Goal: Information Seeking & Learning: Learn about a topic

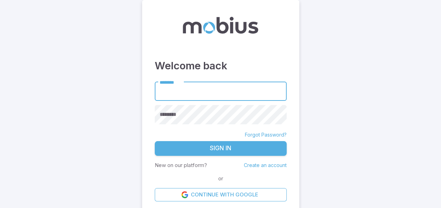
scroll to position [2, 0]
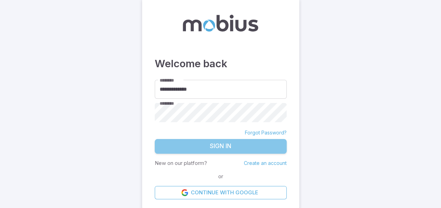
click at [202, 146] on button "Sign In" at bounding box center [221, 146] width 132 height 15
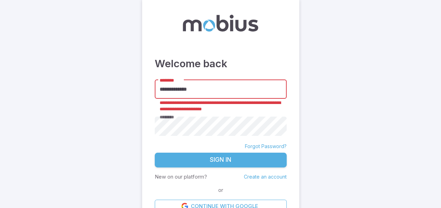
click at [184, 91] on input "**********" at bounding box center [221, 89] width 132 height 19
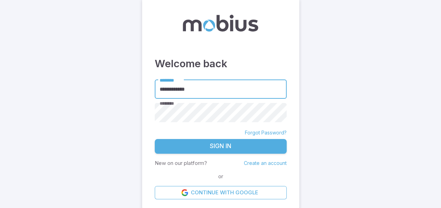
type input "**********"
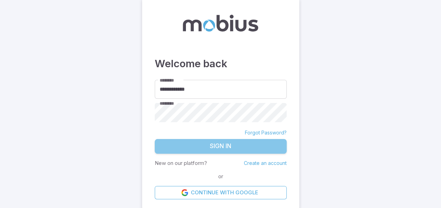
click at [236, 144] on button "Sign In" at bounding box center [221, 146] width 132 height 15
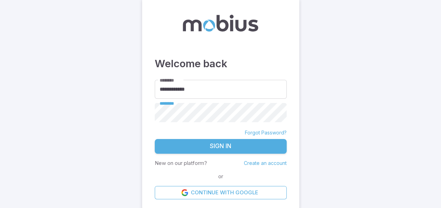
click at [221, 147] on button "Sign In" at bounding box center [221, 146] width 132 height 15
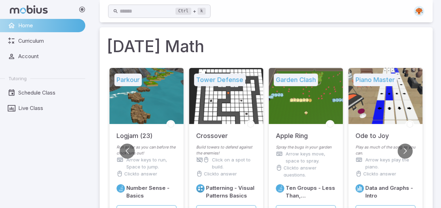
scroll to position [16, 0]
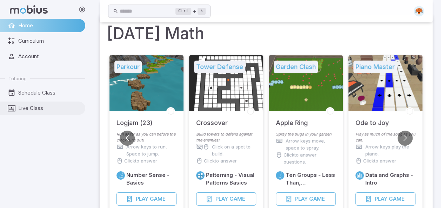
click at [27, 107] on span "Live Class" at bounding box center [49, 109] width 62 height 8
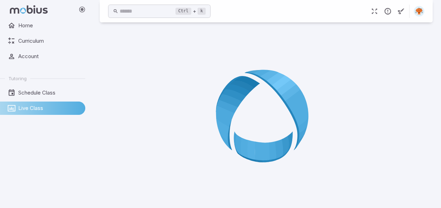
click at [27, 107] on span "Live Class" at bounding box center [49, 109] width 62 height 8
click at [22, 113] on link "Live Class" at bounding box center [42, 108] width 85 height 13
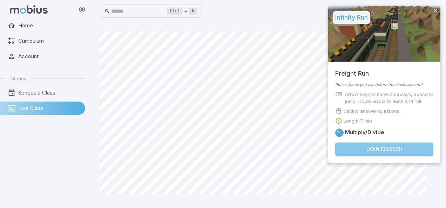
click at [357, 149] on button "Join ( 335551 )" at bounding box center [384, 149] width 98 height 13
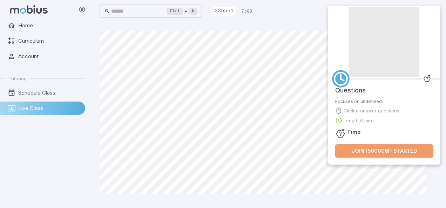
click at [355, 157] on button "Join ( 500006 ) - Started" at bounding box center [384, 151] width 98 height 13
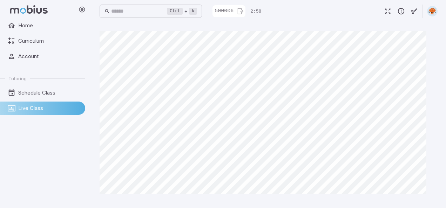
click at [94, 151] on main at bounding box center [268, 115] width 355 height 186
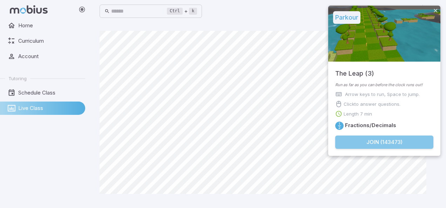
click at [356, 142] on button "Join ( 143473 )" at bounding box center [384, 142] width 98 height 13
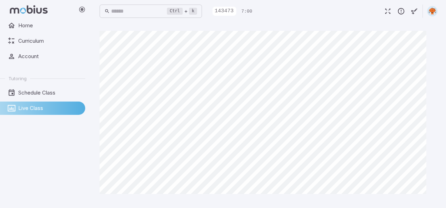
click at [164, 199] on div at bounding box center [269, 115] width 338 height 169
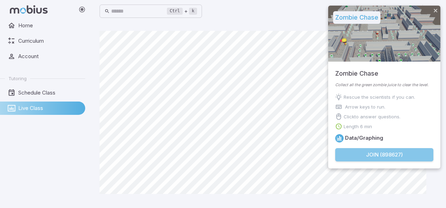
click at [392, 156] on button "Join ( 898627 )" at bounding box center [384, 154] width 98 height 13
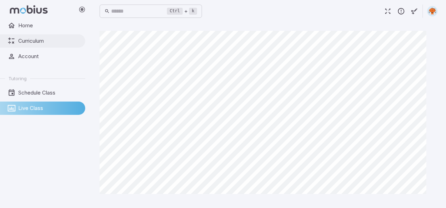
click at [35, 34] on link "Curriculum" at bounding box center [42, 40] width 85 height 13
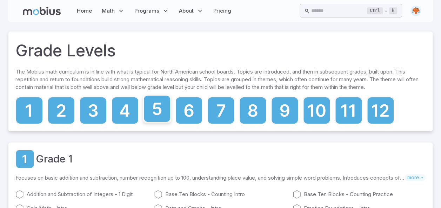
click at [159, 112] on icon at bounding box center [157, 109] width 9 height 12
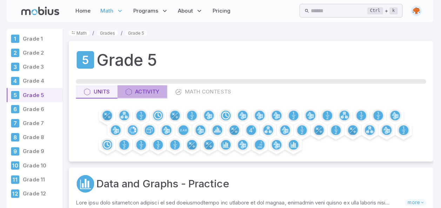
click at [152, 90] on div "Activity" at bounding box center [143, 92] width 34 height 8
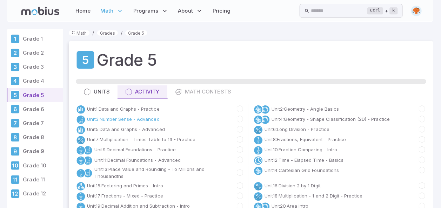
click at [126, 119] on link "Unit 3 : Number Sense - Advanced" at bounding box center [124, 118] width 72 height 7
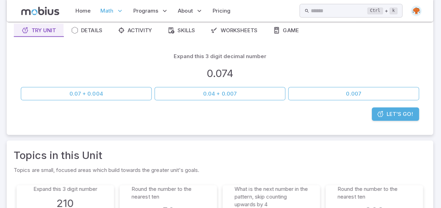
scroll to position [64, 0]
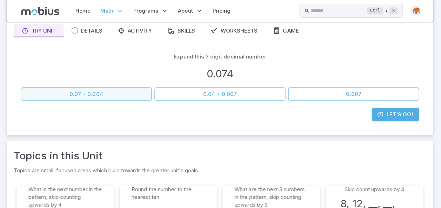
click at [117, 92] on button "0.07 + 0.004" at bounding box center [87, 93] width 130 height 13
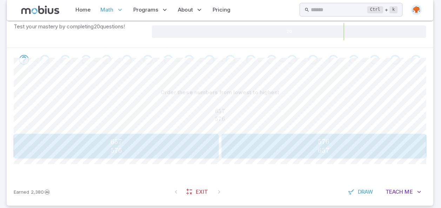
scroll to position [120, 0]
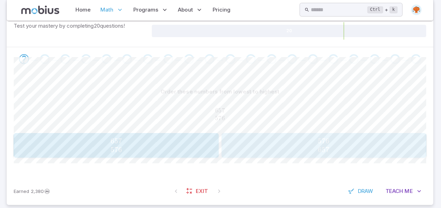
click at [319, 144] on span "576" at bounding box center [324, 141] width 12 height 9
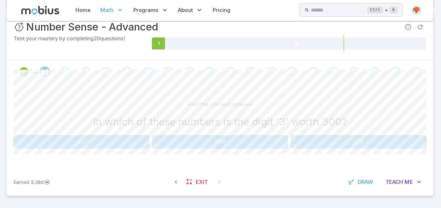
scroll to position [107, 0]
drag, startPoint x: 308, startPoint y: 156, endPoint x: 317, endPoint y: 140, distance: 17.9
click at [317, 140] on div "Find the correct number In which of these numbers is the digit '3' worth 300? 9…" at bounding box center [220, 127] width 410 height 84
drag, startPoint x: 317, startPoint y: 140, endPoint x: 328, endPoint y: 140, distance: 11.6
click at [328, 140] on button "329" at bounding box center [358, 142] width 135 height 13
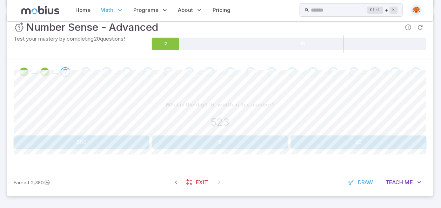
click at [112, 140] on button "500" at bounding box center [82, 142] width 135 height 13
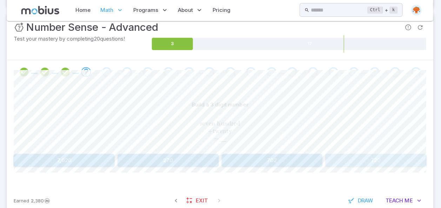
click at [360, 159] on button "720" at bounding box center [375, 160] width 100 height 13
click at [239, 124] on span "seven hundred" at bounding box center [221, 123] width 40 height 7
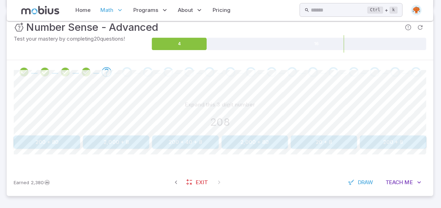
click at [407, 129] on div "208" at bounding box center [220, 122] width 410 height 15
click at [385, 138] on button "200 + 8" at bounding box center [393, 142] width 66 height 13
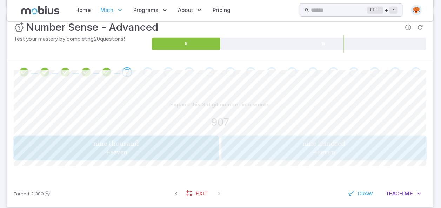
click at [291, 146] on span "nine hundred + seven" at bounding box center [323, 148] width 199 height 18
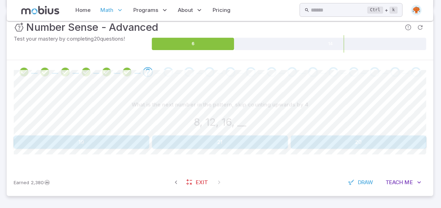
click at [344, 136] on button "20" at bounding box center [358, 142] width 135 height 13
click at [332, 139] on button "20, 24" at bounding box center [324, 142] width 66 height 13
click at [191, 126] on h3 "4, 8, 12, __, __, __" at bounding box center [220, 122] width 78 height 15
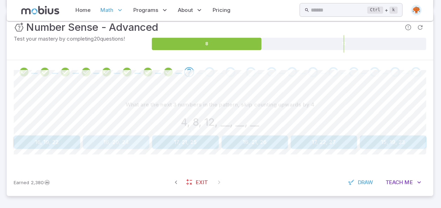
click at [123, 141] on button "16, 20, 24" at bounding box center [117, 142] width 66 height 13
click at [114, 141] on button "18, 24" at bounding box center [117, 142] width 66 height 13
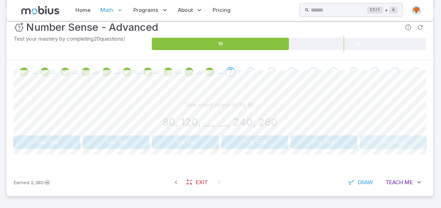
click at [365, 145] on button "160, 200" at bounding box center [393, 142] width 66 height 13
click at [116, 136] on button "16, 12" at bounding box center [117, 142] width 66 height 13
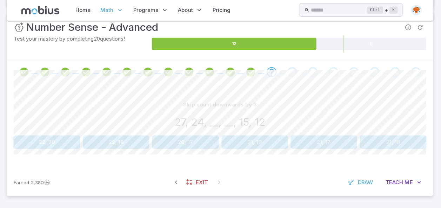
click at [377, 139] on button "21, 18" at bounding box center [393, 142] width 66 height 13
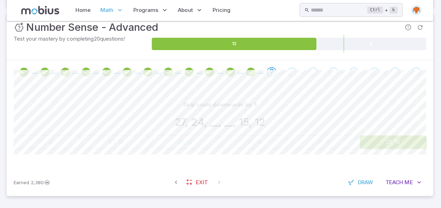
click at [377, 139] on button "21, 18" at bounding box center [393, 142] width 66 height 13
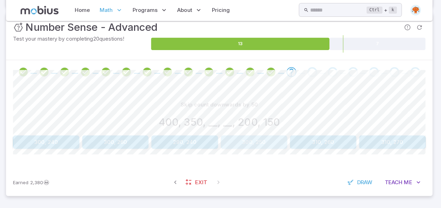
click at [258, 141] on button "300, 250" at bounding box center [255, 142] width 66 height 13
click at [61, 139] on button "5000" at bounding box center [48, 142] width 66 height 13
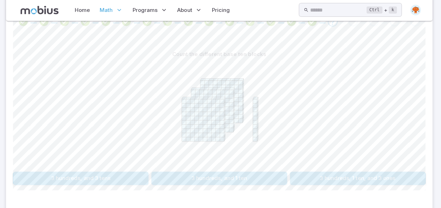
scroll to position [158, 0]
click at [210, 172] on button "3 hundreds, and 1 ten" at bounding box center [220, 178] width 135 height 13
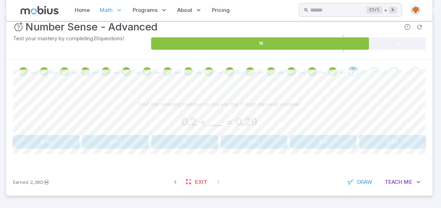
scroll to position [107, 0]
click at [316, 142] on button "0.9" at bounding box center [324, 142] width 66 height 13
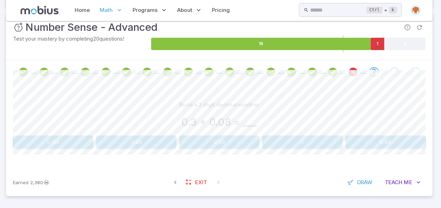
click at [218, 110] on div "Build a 2 digit decimal number" at bounding box center [220, 105] width 410 height 13
click at [219, 145] on button "0.38" at bounding box center [221, 142] width 80 height 13
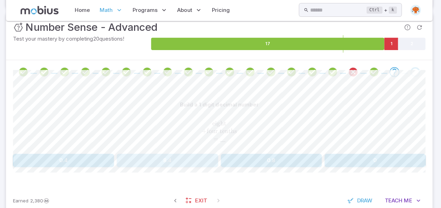
click at [154, 156] on button "8.4" at bounding box center [169, 160] width 100 height 13
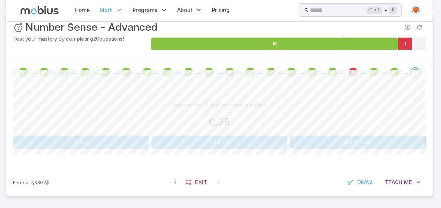
click at [219, 126] on h3 "0.35" at bounding box center [220, 122] width 21 height 15
click at [359, 141] on button "0.3 + 0.05" at bounding box center [358, 142] width 135 height 13
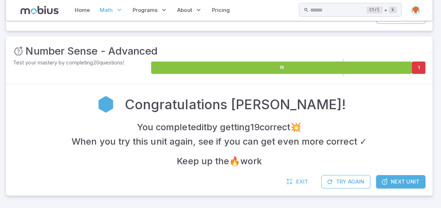
scroll to position [83, 0]
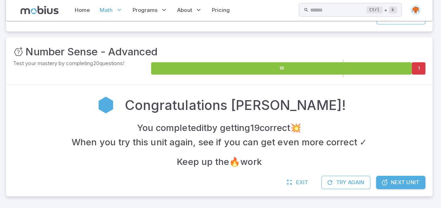
click at [413, 184] on span "Next Unit" at bounding box center [405, 183] width 28 height 8
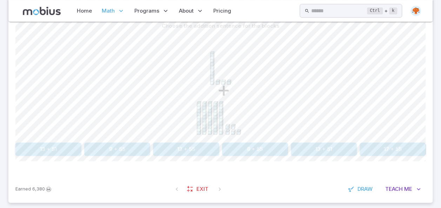
scroll to position [188, 0]
drag, startPoint x: 238, startPoint y: 158, endPoint x: 230, endPoint y: 140, distance: 19.2
click at [230, 136] on icon "+" at bounding box center [220, 83] width 105 height 105
click at [184, 155] on button "13 + 55" at bounding box center [186, 147] width 66 height 13
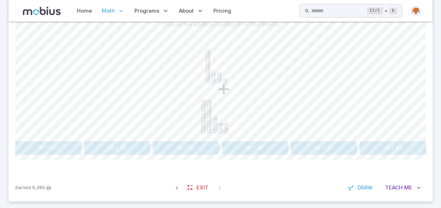
click at [67, 155] on button "15 + 27" at bounding box center [48, 147] width 66 height 13
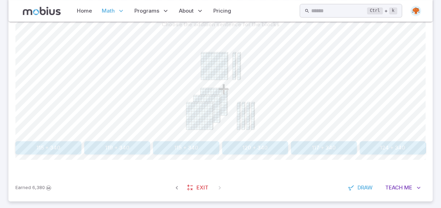
click at [196, 99] on icon "+" at bounding box center [220, 83] width 105 height 105
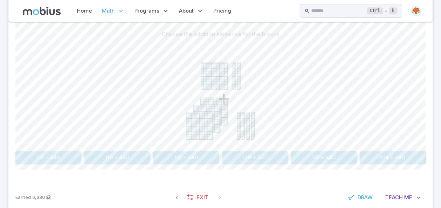
scroll to position [180, 0]
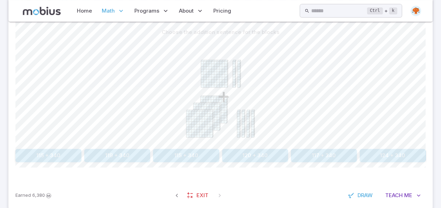
click at [236, 82] on icon at bounding box center [235, 81] width 1 height 1
click at [242, 111] on icon "+" at bounding box center [220, 91] width 105 height 105
click at [239, 88] on icon at bounding box center [238, 74] width 3 height 26
click at [253, 162] on button "120 + 340" at bounding box center [255, 155] width 66 height 13
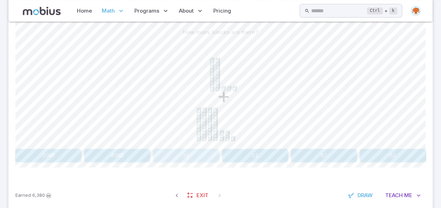
click at [187, 162] on button "68" at bounding box center [186, 155] width 66 height 13
click at [200, 162] on button "47" at bounding box center [186, 155] width 66 height 13
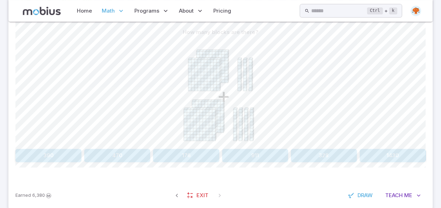
drag, startPoint x: 200, startPoint y: 73, endPoint x: 205, endPoint y: 91, distance: 18.0
click at [205, 91] on icon "+" at bounding box center [220, 91] width 105 height 105
click at [128, 162] on button "470" at bounding box center [117, 155] width 66 height 13
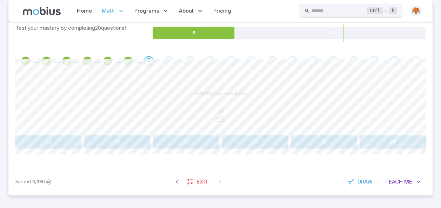
scroll to position [142, 0]
drag, startPoint x: 236, startPoint y: 111, endPoint x: 231, endPoint y: 110, distance: 5.3
click at [231, 110] on span "18 . + 5 . ​ ​" at bounding box center [220, 116] width 410 height 16
click at [259, 142] on button "23" at bounding box center [255, 141] width 66 height 13
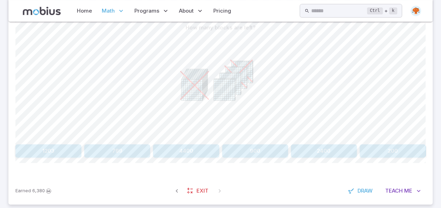
scroll to position [185, 0]
click at [381, 158] on button "200" at bounding box center [393, 150] width 66 height 13
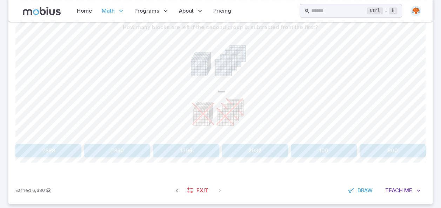
click at [315, 158] on button "100" at bounding box center [324, 150] width 66 height 13
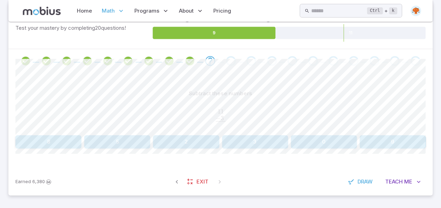
scroll to position [142, 0]
click at [49, 142] on button "8" at bounding box center [48, 141] width 66 height 13
click at [142, 99] on div "Add these numbers" at bounding box center [220, 93] width 410 height 13
click at [325, 142] on button "31" at bounding box center [324, 141] width 66 height 13
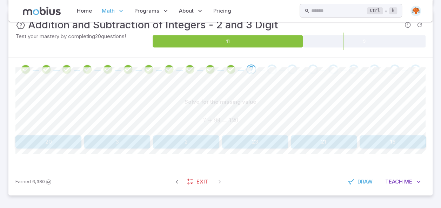
scroll to position [134, 0]
click at [322, 145] on button "21" at bounding box center [324, 141] width 66 height 13
click at [192, 139] on button "11" at bounding box center [186, 141] width 66 height 13
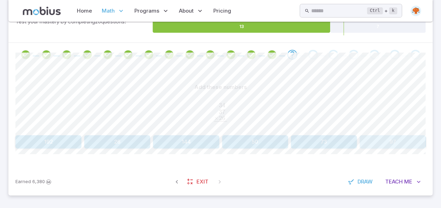
click at [404, 149] on button "97" at bounding box center [393, 141] width 66 height 13
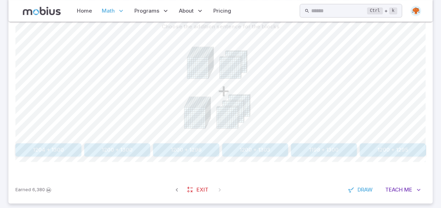
scroll to position [188, 0]
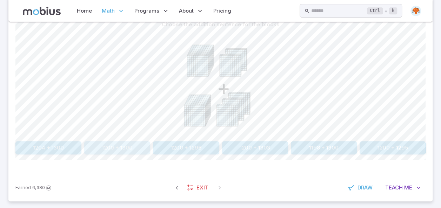
click at [137, 155] on button "1200 + 1300" at bounding box center [117, 147] width 66 height 13
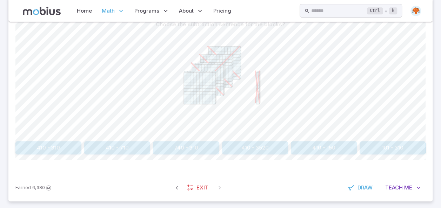
click at [251, 73] on icon at bounding box center [220, 83] width 105 height 105
click at [393, 155] on button "101 - 310" at bounding box center [393, 147] width 66 height 13
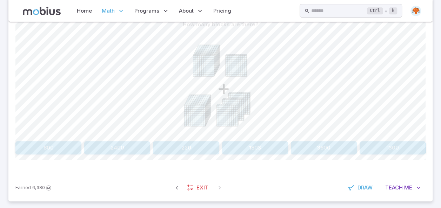
click at [129, 155] on button "2400" at bounding box center [117, 147] width 66 height 13
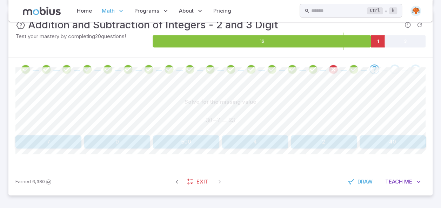
scroll to position [134, 0]
click at [71, 138] on button "7" at bounding box center [48, 141] width 66 height 13
click at [396, 146] on button "0" at bounding box center [393, 141] width 66 height 13
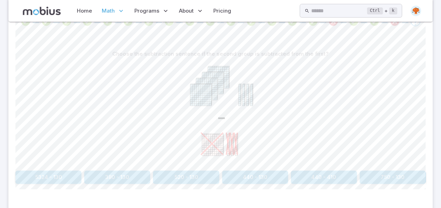
scroll to position [159, 0]
click at [118, 184] on button "380 - 130" at bounding box center [117, 176] width 66 height 13
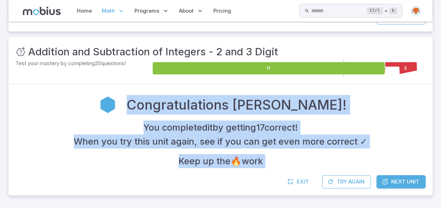
scroll to position [107, 0]
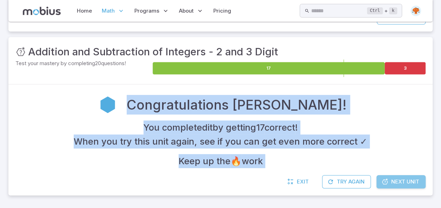
click at [397, 182] on span "Next Unit" at bounding box center [405, 182] width 28 height 8
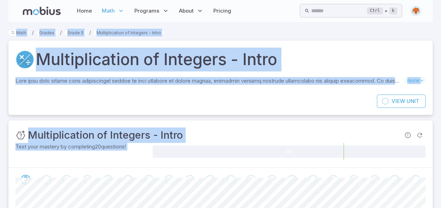
click at [19, 27] on section "Math / Grades / Grade 5 / Multiplication of Integers - Intro Multiplication of …" at bounding box center [220, 212] width 441 height 381
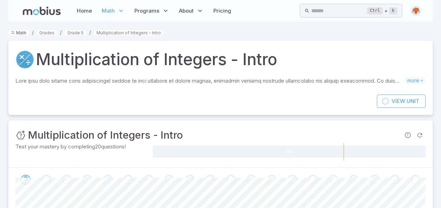
click at [19, 34] on link "Math" at bounding box center [18, 32] width 21 height 5
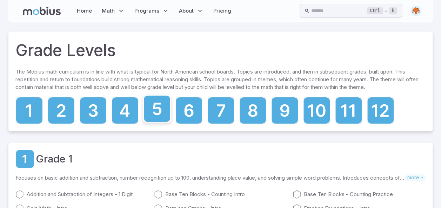
click at [161, 113] on icon at bounding box center [157, 109] width 26 height 26
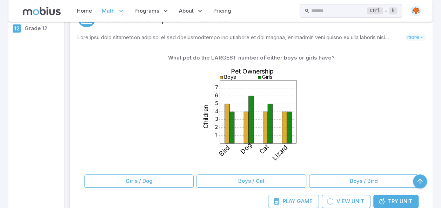
scroll to position [165, 0]
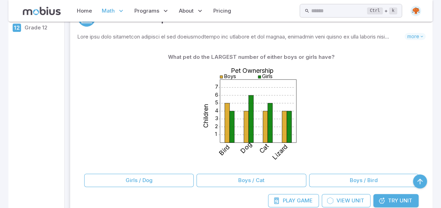
click at [221, 164] on icon "1 2 3 4 5 6 7 Pet Ownership Children Boys Girls Bird Dog Cat Lizard" at bounding box center [251, 116] width 105 height 105
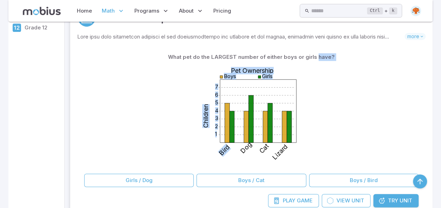
drag, startPoint x: 221, startPoint y: 164, endPoint x: 324, endPoint y: 60, distance: 146.1
click at [324, 60] on div "What pet do the LARGEST number of either boys or girls have? 1 2 3 4 5 6 7 Pet …" at bounding box center [251, 111] width 334 height 121
click at [152, 176] on button "Girls / Dog" at bounding box center [138, 180] width 109 height 13
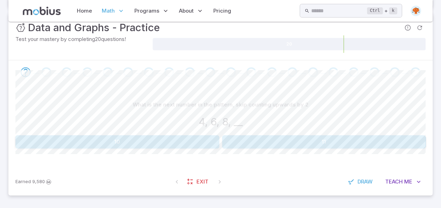
scroll to position [107, 0]
click at [142, 124] on div "What is the next number in the pattern, skip counting upwards by 2 4, 6, 8, __ …" at bounding box center [220, 124] width 410 height 51
click at [154, 139] on button "10" at bounding box center [117, 142] width 204 height 13
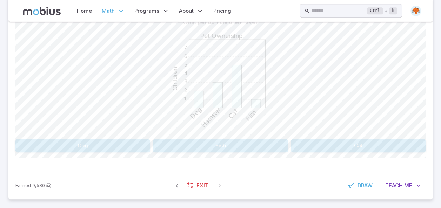
scroll to position [193, 0]
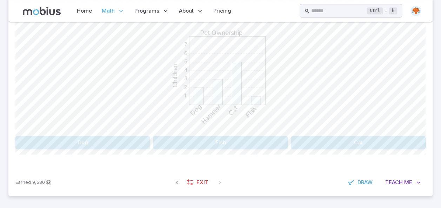
click at [233, 136] on button "Fish" at bounding box center [220, 142] width 135 height 13
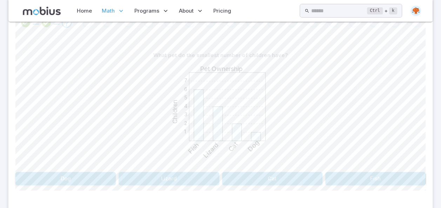
scroll to position [157, 0]
click at [90, 175] on button "Dog" at bounding box center [65, 179] width 100 height 13
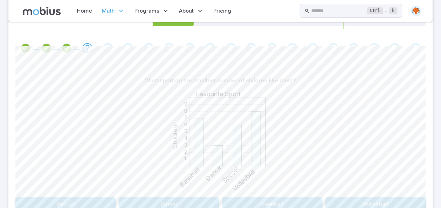
scroll to position [135, 0]
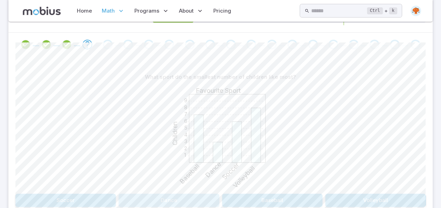
click at [181, 196] on button "Dance" at bounding box center [169, 200] width 100 height 13
click at [279, 167] on div "1 2 3 4 5 6 7 Pet Ownership Children Bird Fish Dog Cat" at bounding box center [220, 137] width 410 height 107
drag, startPoint x: 279, startPoint y: 167, endPoint x: 317, endPoint y: 198, distance: 49.6
click at [317, 198] on button "Fish" at bounding box center [358, 200] width 135 height 13
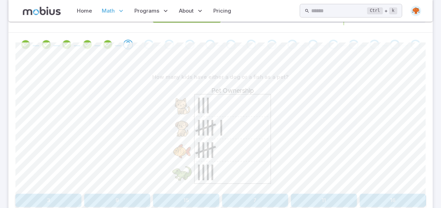
click at [275, 77] on p "How many kids have either a dog or a fish as a pet?" at bounding box center [220, 77] width 136 height 8
click at [324, 196] on button "11" at bounding box center [324, 200] width 66 height 13
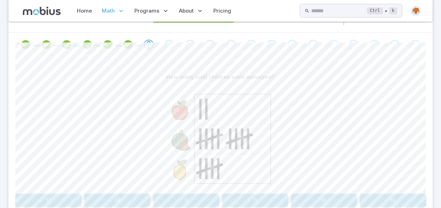
click at [216, 148] on icon at bounding box center [232, 138] width 76 height 89
click at [217, 149] on icon at bounding box center [232, 138] width 76 height 89
click at [191, 196] on button "9" at bounding box center [186, 200] width 66 height 13
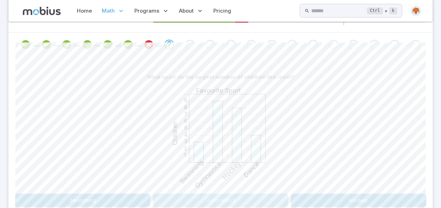
click at [236, 194] on button "Gymnastics" at bounding box center [220, 200] width 135 height 13
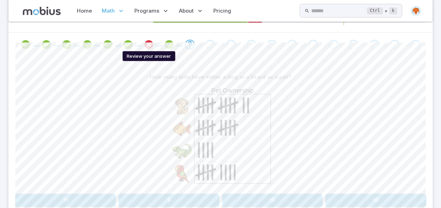
click at [151, 41] on icon "Review your answer" at bounding box center [149, 44] width 11 height 11
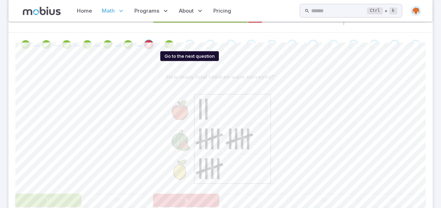
click at [191, 41] on div "Go to the next question" at bounding box center [190, 45] width 10 height 10
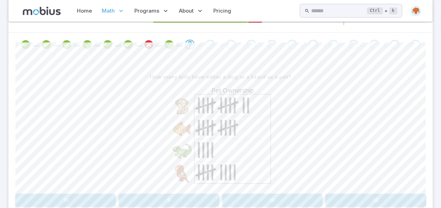
drag, startPoint x: 224, startPoint y: 107, endPoint x: 230, endPoint y: 119, distance: 12.6
click at [230, 119] on icon at bounding box center [232, 138] width 76 height 89
click at [363, 197] on button "16" at bounding box center [375, 200] width 100 height 13
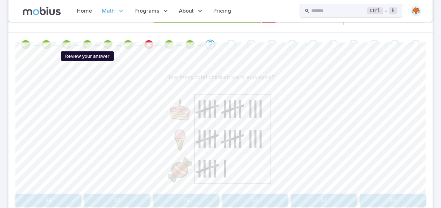
click at [88, 42] on icon "Review your answer" at bounding box center [87, 44] width 11 height 11
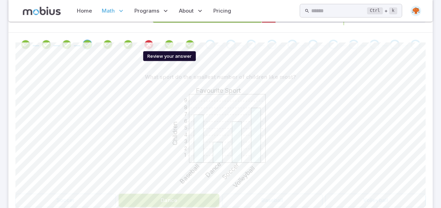
click at [173, 46] on icon "Review your answer" at bounding box center [169, 44] width 11 height 11
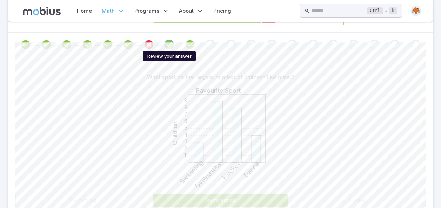
click at [173, 46] on icon "Review your answer" at bounding box center [169, 44] width 11 height 11
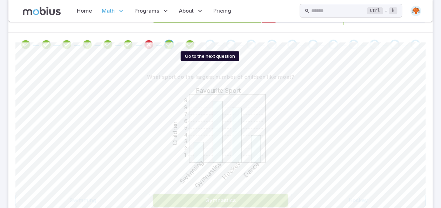
click at [207, 42] on div "Go to the next question" at bounding box center [210, 45] width 10 height 10
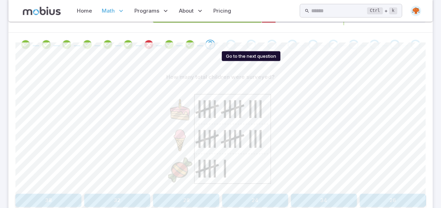
click at [249, 40] on div "Go to the next question" at bounding box center [251, 45] width 10 height 10
click at [231, 41] on div "Go to the next question" at bounding box center [231, 45] width 10 height 10
click at [120, 197] on button "32" at bounding box center [117, 200] width 66 height 13
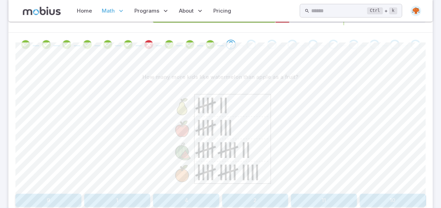
click at [266, 73] on p "How many more kids like watermelon than apple as a fruit?" at bounding box center [220, 77] width 156 height 8
drag, startPoint x: 252, startPoint y: 192, endPoint x: 209, endPoint y: 89, distance: 111.6
click at [209, 89] on div "How many more kids like watermelon than apple as a fruit? 9 1 4 2 11 10" at bounding box center [220, 139] width 410 height 137
click at [385, 193] on div "How many more kids like watermelon than apple as a fruit? 9 1 4 2 11 10" at bounding box center [220, 139] width 410 height 137
click at [388, 199] on button "10" at bounding box center [393, 200] width 66 height 13
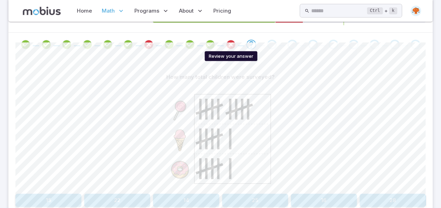
click at [231, 41] on icon "Review your answer" at bounding box center [231, 44] width 11 height 11
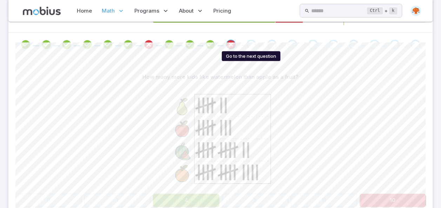
click at [253, 44] on div "Go to the next question" at bounding box center [251, 45] width 10 height 10
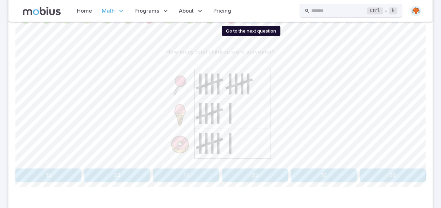
scroll to position [193, 0]
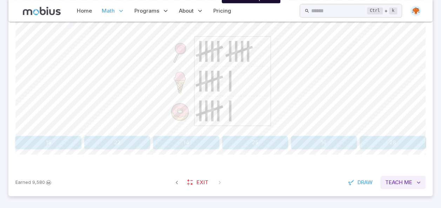
click at [403, 185] on button "Teach Me" at bounding box center [402, 182] width 45 height 13
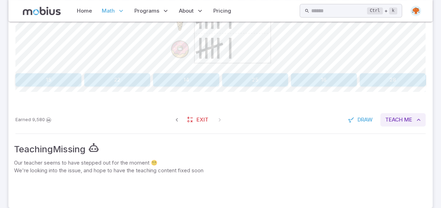
scroll to position [255, 0]
click at [253, 44] on icon at bounding box center [232, 18] width 76 height 89
click at [260, 128] on div "Earned 9,580 Exit Draw Teach Me" at bounding box center [220, 120] width 424 height 27
click at [366, 119] on span "Draw" at bounding box center [365, 121] width 15 height 8
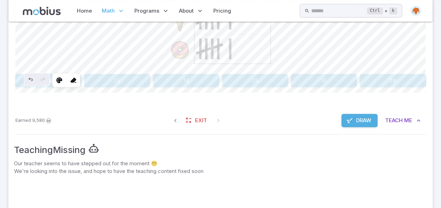
click at [301, 120] on div "Earned 9,580 Exit Draw Teach Me" at bounding box center [220, 120] width 424 height 27
click at [364, 119] on span "Draw" at bounding box center [363, 121] width 15 height 8
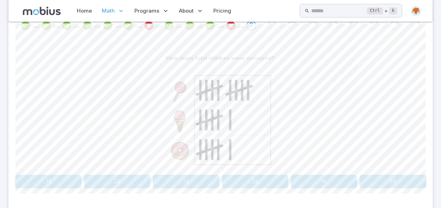
scroll to position [155, 0]
click at [128, 177] on button "22" at bounding box center [117, 181] width 66 height 13
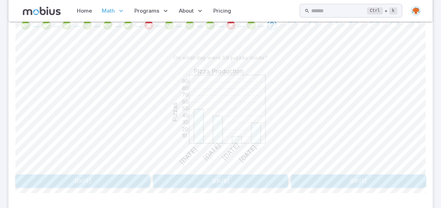
click at [191, 178] on button "Saturday" at bounding box center [220, 181] width 135 height 13
click at [308, 175] on button "Monday" at bounding box center [358, 181] width 135 height 13
click at [313, 176] on button "5" at bounding box center [303, 181] width 80 height 13
drag, startPoint x: 313, startPoint y: 176, endPoint x: 170, endPoint y: 60, distance: 184.6
click at [170, 60] on div "What city had the least amount of rain? 10 20 30 40 50 60 70 80 90 Rainfall Rai…" at bounding box center [220, 119] width 410 height 137
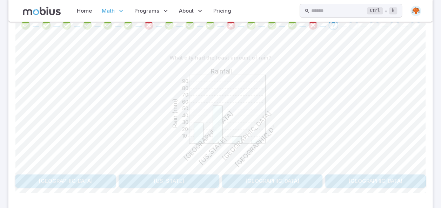
click at [274, 182] on button "Barcelona" at bounding box center [272, 181] width 100 height 13
drag, startPoint x: 274, startPoint y: 182, endPoint x: 243, endPoint y: 144, distance: 49.6
click at [243, 144] on div "How many total children were surveyed? 1 2 3 4 5 6 7 Pet Ownership Children Fis…" at bounding box center [220, 119] width 410 height 137
click at [243, 144] on icon "1 2 3 4 5 6 7 Pet Ownership Children Fish Hamster Rabbit" at bounding box center [220, 117] width 105 height 105
drag, startPoint x: 243, startPoint y: 144, endPoint x: 222, endPoint y: 108, distance: 41.5
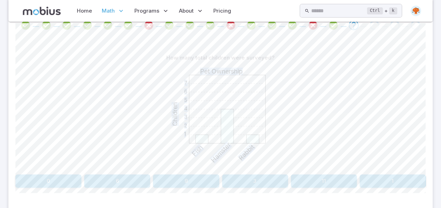
click at [222, 108] on icon "1 2 3 4 5 6 7 Pet Ownership Children Fish Hamster Rabbit" at bounding box center [220, 117] width 105 height 105
click at [182, 179] on button "9" at bounding box center [186, 181] width 66 height 13
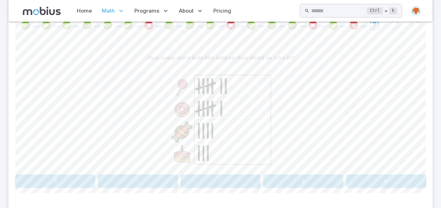
click at [224, 180] on button "7" at bounding box center [221, 181] width 80 height 13
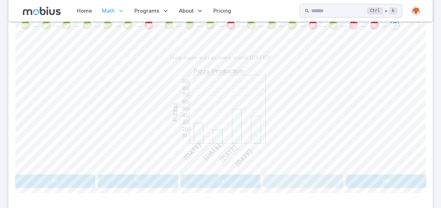
click at [291, 178] on button "30" at bounding box center [303, 181] width 80 height 13
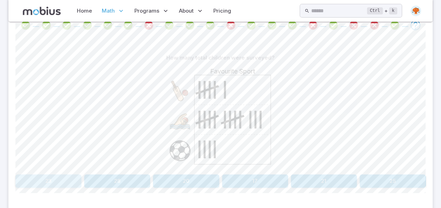
click at [76, 179] on button "23" at bounding box center [48, 181] width 66 height 13
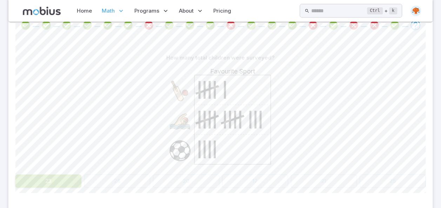
scroll to position [83, 0]
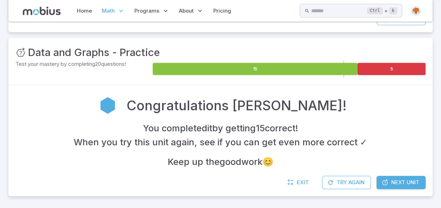
click at [409, 180] on span "Next Unit" at bounding box center [405, 183] width 28 height 8
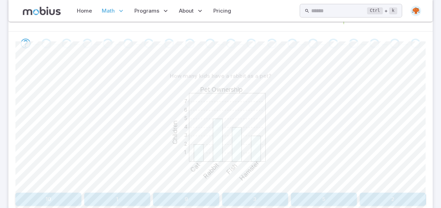
scroll to position [151, 0]
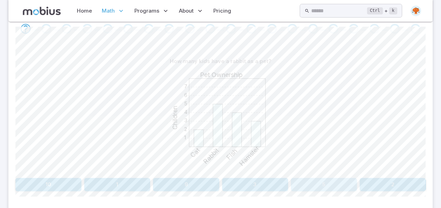
click at [336, 180] on button "5" at bounding box center [324, 184] width 66 height 13
click at [260, 189] on button "Dance" at bounding box center [272, 184] width 100 height 13
click at [91, 173] on div "1 2 3 4 5 6 7 8 9 Favourite Sport Children Soccer Dance Baseball Volleyball" at bounding box center [220, 121] width 410 height 107
click at [95, 184] on button "Volleyball" at bounding box center [65, 184] width 100 height 13
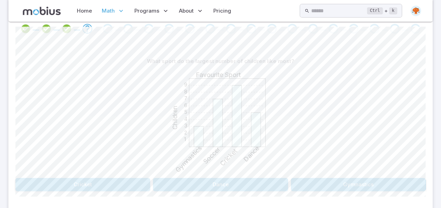
click at [136, 180] on button "Cricket" at bounding box center [82, 184] width 135 height 13
click at [372, 184] on button "6" at bounding box center [393, 184] width 66 height 13
click at [266, 182] on button "Baseball" at bounding box center [272, 184] width 100 height 13
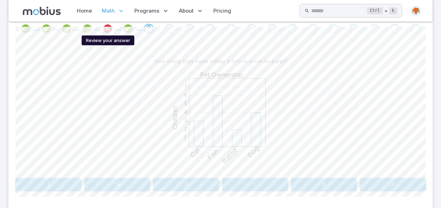
click at [105, 25] on icon "Review your answer" at bounding box center [107, 29] width 11 height 11
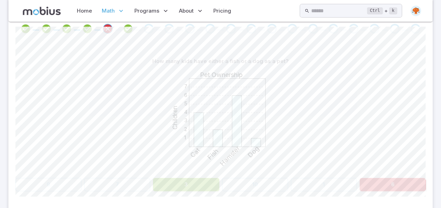
click at [195, 182] on button "3" at bounding box center [186, 184] width 66 height 13
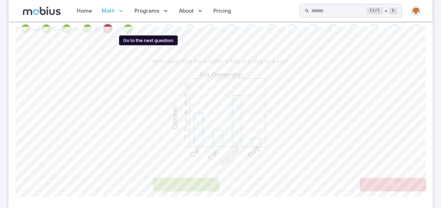
click at [151, 24] on div "Go to the next question" at bounding box center [149, 29] width 10 height 10
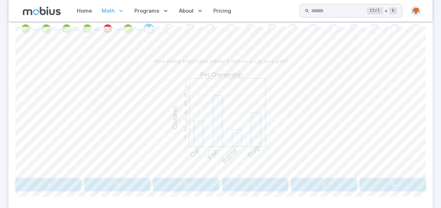
click at [146, 55] on div "How many kids have either a fish or a cat as a pet?" at bounding box center [220, 61] width 410 height 13
click at [84, 10] on link "Home" at bounding box center [84, 11] width 19 height 16
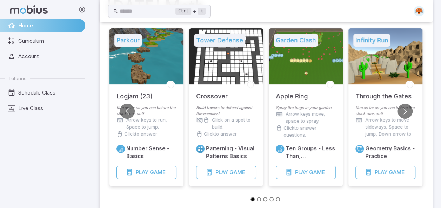
scroll to position [42, 0]
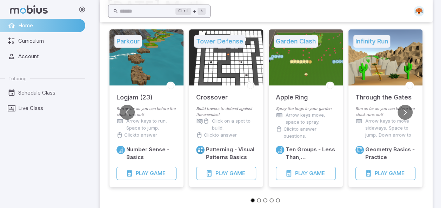
click at [152, 14] on input "text" at bounding box center [148, 12] width 56 height 14
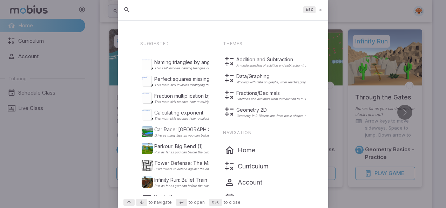
click at [140, 73] on div "Suggested Naming triangles by angles This skill involves naming triangles based…" at bounding box center [223, 109] width 211 height 174
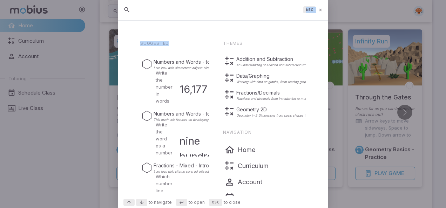
drag, startPoint x: 140, startPoint y: 73, endPoint x: 278, endPoint y: 10, distance: 151.5
click at [278, 10] on div "Esc Suggested Numbers and Words - to Ten Thousands and Tenths Gr 3-4 Write the …" at bounding box center [223, 104] width 211 height 210
click at [320, 7] on icon at bounding box center [321, 9] width 5 height 5
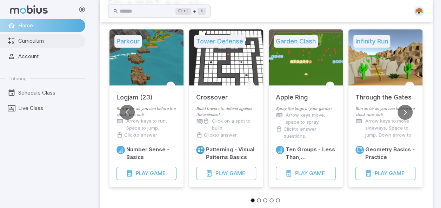
click at [34, 36] on link "Curriculum" at bounding box center [42, 40] width 85 height 13
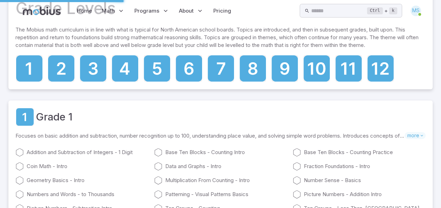
scroll to position [0, 0]
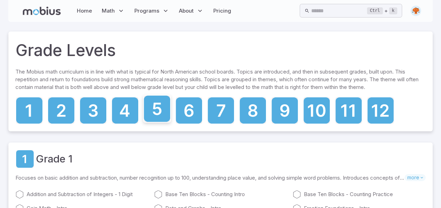
click at [158, 113] on icon at bounding box center [157, 109] width 26 height 26
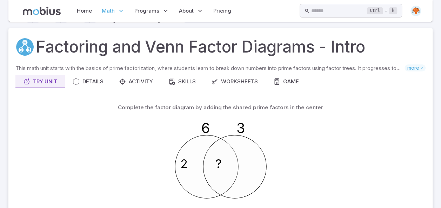
scroll to position [12, 0]
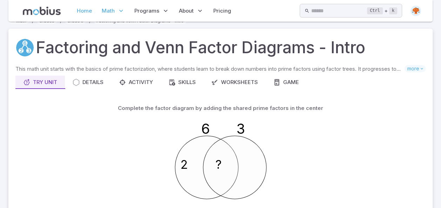
click at [79, 11] on link "Home" at bounding box center [84, 11] width 19 height 16
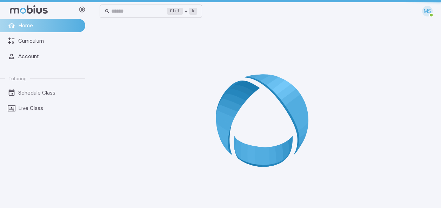
scroll to position [0, 0]
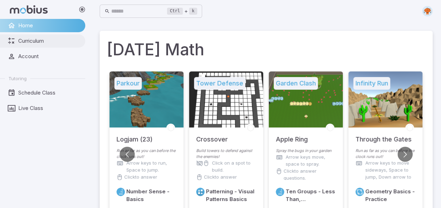
click at [42, 41] on span "Curriculum" at bounding box center [49, 41] width 62 height 8
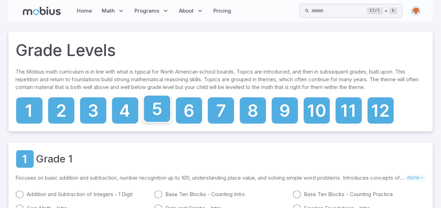
click at [158, 105] on icon at bounding box center [157, 109] width 9 height 12
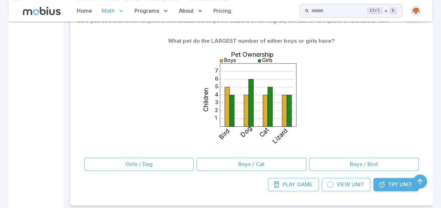
scroll to position [182, 0]
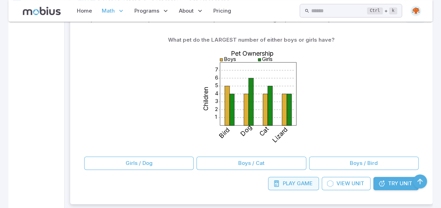
click at [288, 182] on span "Play" at bounding box center [289, 184] width 13 height 8
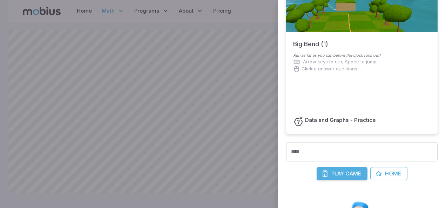
scroll to position [52, 0]
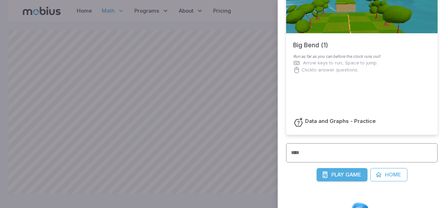
click at [395, 156] on input "****" at bounding box center [362, 153] width 152 height 19
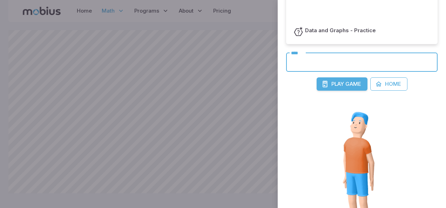
scroll to position [147, 0]
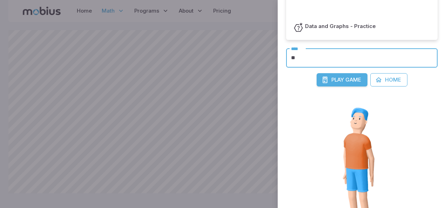
type input "*"
type input "**********"
click at [341, 79] on span "Play" at bounding box center [338, 80] width 13 height 8
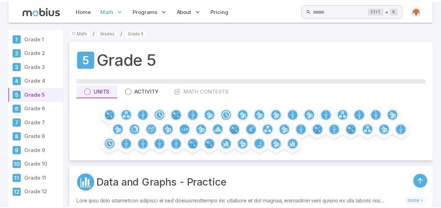
scroll to position [182, 0]
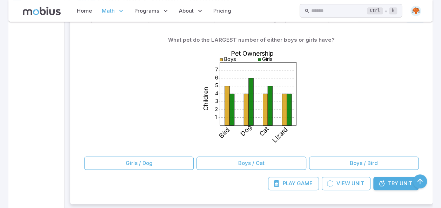
click at [146, 60] on div "1 2 3 4 5 6 7 Pet Ownership Children Boys Girls Bird Dog Cat Lizard" at bounding box center [251, 100] width 334 height 107
click at [151, 134] on div "1 2 3 4 5 6 7 Pet Ownership Children Boys Girls Bird Dog Cat Lizard" at bounding box center [251, 100] width 334 height 107
click at [305, 184] on span "Game" at bounding box center [305, 184] width 16 height 8
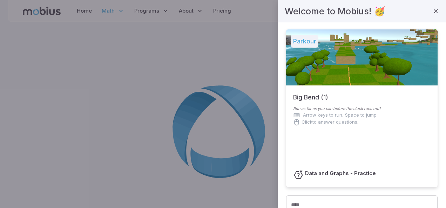
click at [372, 59] on div at bounding box center [362, 57] width 152 height 56
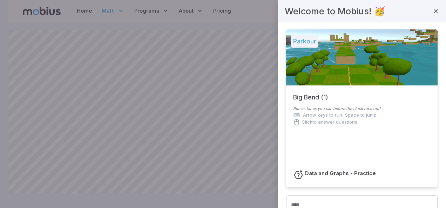
click at [398, 53] on div at bounding box center [362, 57] width 152 height 56
click at [433, 9] on icon "button" at bounding box center [436, 11] width 7 height 7
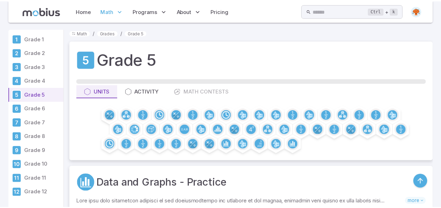
scroll to position [182, 0]
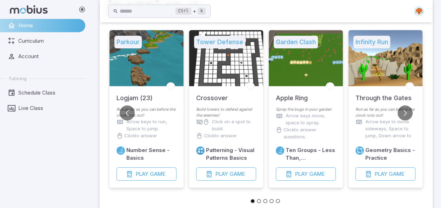
scroll to position [42, 0]
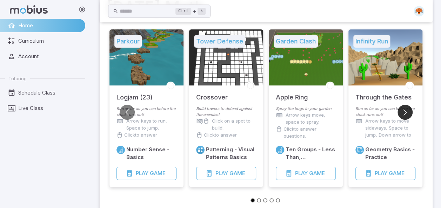
click at [407, 107] on button "Go to next slide" at bounding box center [405, 112] width 15 height 15
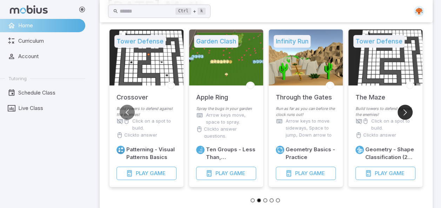
click at [404, 119] on button "Go to next slide" at bounding box center [405, 112] width 15 height 15
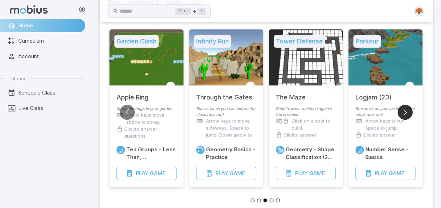
click at [407, 118] on button "Go to next slide" at bounding box center [405, 112] width 15 height 15
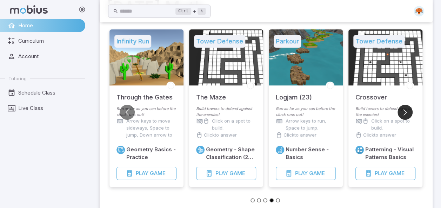
click at [406, 117] on button "Go to next slide" at bounding box center [405, 112] width 15 height 15
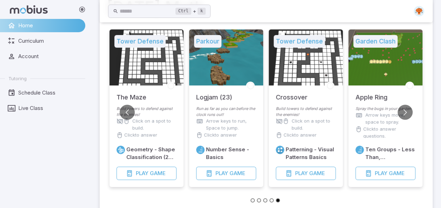
click at [415, 112] on p "Spray the bugs in your garden" at bounding box center [385, 109] width 60 height 6
click at [407, 115] on button "Go to next slide" at bounding box center [405, 112] width 15 height 15
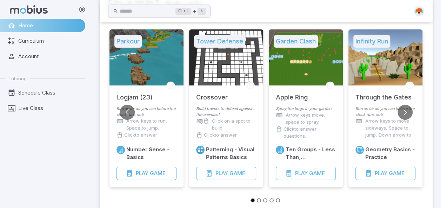
click at [400, 109] on button "Go to next slide" at bounding box center [405, 112] width 15 height 15
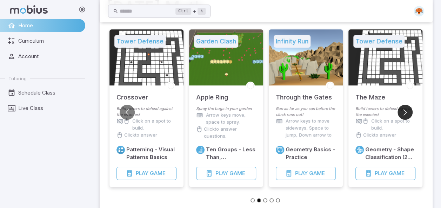
click at [409, 112] on button "Go to next slide" at bounding box center [405, 112] width 15 height 15
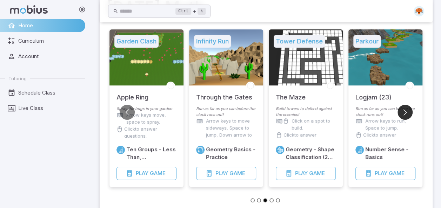
click at [409, 112] on button "Go to next slide" at bounding box center [405, 112] width 15 height 15
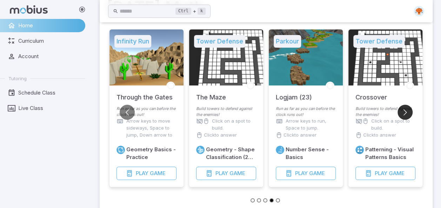
click at [406, 115] on button "Go to next slide" at bounding box center [405, 112] width 15 height 15
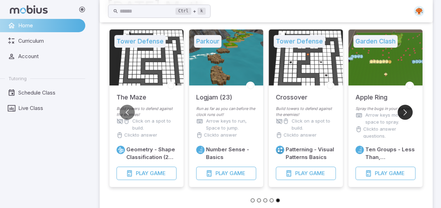
click at [409, 115] on button "Go to next slide" at bounding box center [405, 112] width 15 height 15
click at [404, 112] on button "Go to next slide" at bounding box center [405, 112] width 15 height 15
click at [403, 112] on button "Go to next slide" at bounding box center [405, 112] width 15 height 15
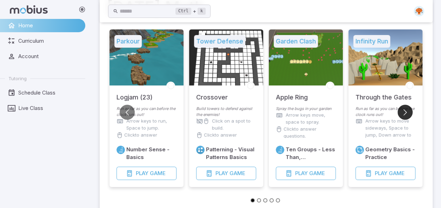
click at [405, 111] on button "Go to next slide" at bounding box center [405, 112] width 15 height 15
click at [403, 112] on button "Go to next slide" at bounding box center [405, 112] width 15 height 15
click at [399, 113] on button "Go to next slide" at bounding box center [405, 112] width 15 height 15
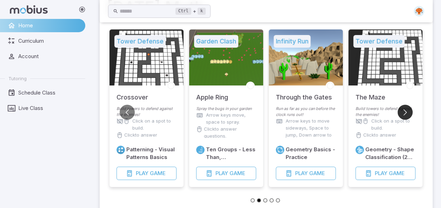
click at [400, 112] on button "Go to next slide" at bounding box center [405, 112] width 15 height 15
click at [306, 172] on span "Play" at bounding box center [301, 174] width 13 height 8
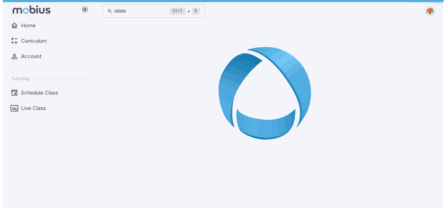
scroll to position [0, 0]
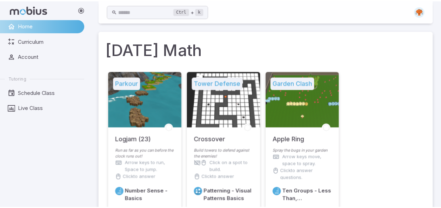
scroll to position [42, 0]
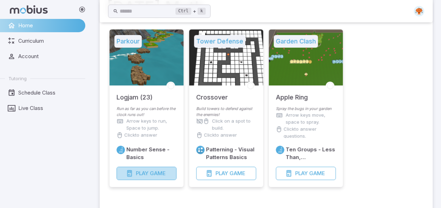
click at [152, 173] on span "Game" at bounding box center [158, 174] width 16 height 8
click at [43, 109] on span "Live Class" at bounding box center [49, 109] width 62 height 8
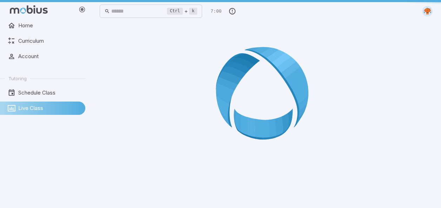
scroll to position [0, 0]
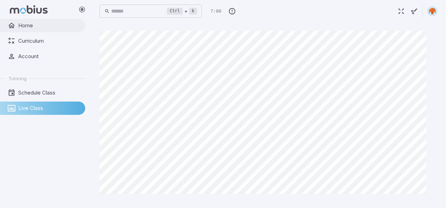
drag, startPoint x: 41, startPoint y: 92, endPoint x: 31, endPoint y: 21, distance: 71.2
click at [31, 21] on link "Home" at bounding box center [42, 25] width 85 height 13
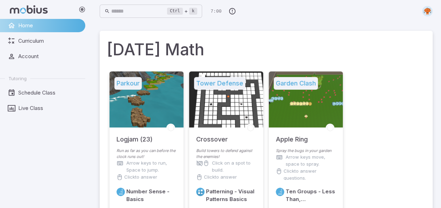
click at [122, 43] on h1 "[DATE] Math" at bounding box center [266, 50] width 319 height 24
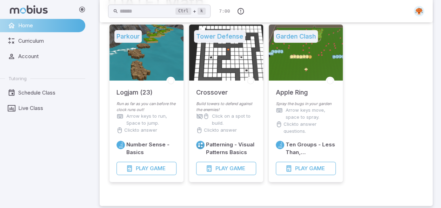
scroll to position [47, 0]
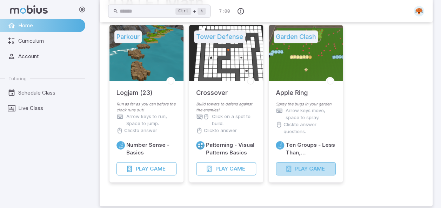
click at [316, 168] on span "Game" at bounding box center [317, 169] width 16 height 8
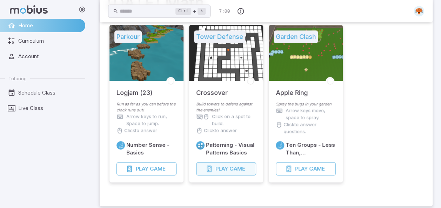
click at [247, 165] on button "Play Game" at bounding box center [226, 168] width 60 height 13
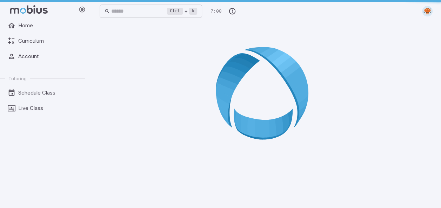
scroll to position [0, 0]
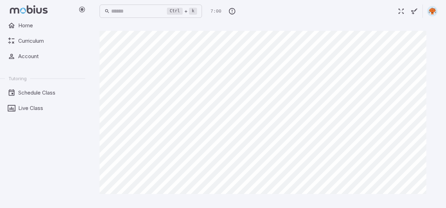
click at [400, 8] on icon "button" at bounding box center [402, 11] width 8 height 8
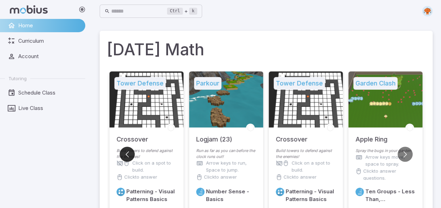
click at [126, 155] on button "Go to previous slide" at bounding box center [127, 154] width 15 height 15
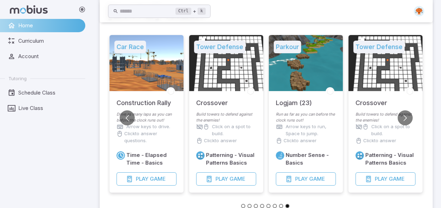
scroll to position [36, 0]
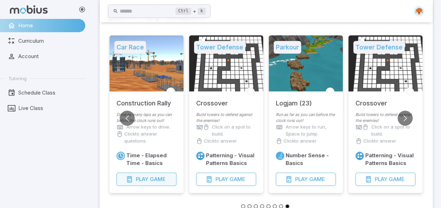
click at [161, 185] on button "Play Game" at bounding box center [146, 179] width 60 height 13
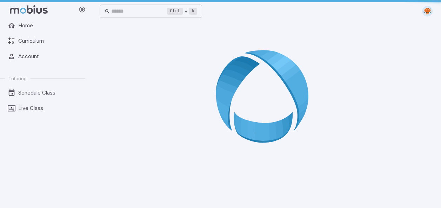
scroll to position [0, 0]
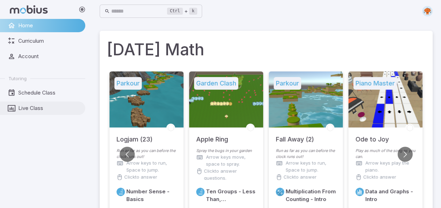
click at [33, 104] on link "Live Class" at bounding box center [42, 108] width 85 height 13
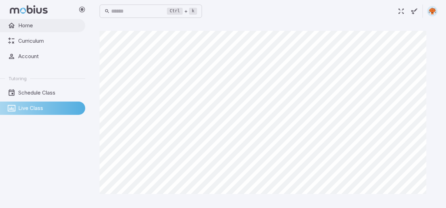
click at [33, 23] on span "Home" at bounding box center [49, 26] width 62 height 8
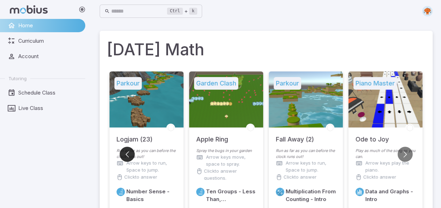
click at [125, 153] on button "Go to previous slide" at bounding box center [127, 154] width 15 height 15
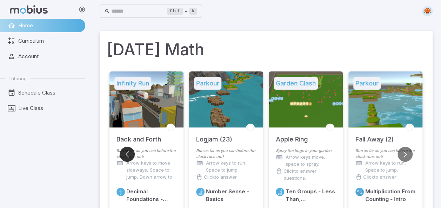
click at [125, 153] on button "Go to previous slide" at bounding box center [127, 154] width 15 height 15
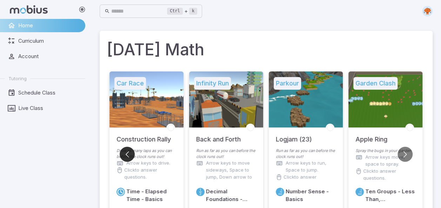
click at [125, 153] on button "Go to previous slide" at bounding box center [127, 154] width 15 height 15
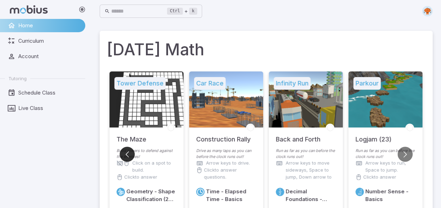
click at [125, 153] on button "Go to previous slide" at bounding box center [127, 154] width 15 height 15
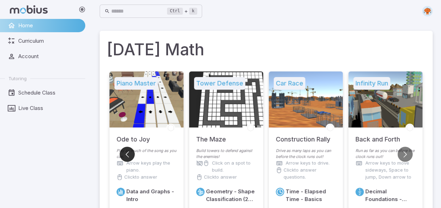
click at [125, 153] on button "Go to previous slide" at bounding box center [127, 154] width 15 height 15
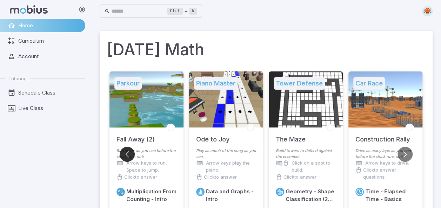
click at [125, 153] on button "Go to previous slide" at bounding box center [127, 154] width 15 height 15
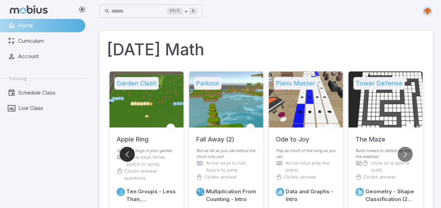
click at [125, 153] on button "Go to previous slide" at bounding box center [127, 154] width 15 height 15
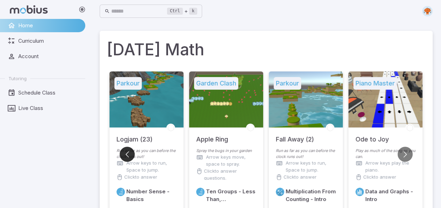
click at [125, 153] on button "Go to previous slide" at bounding box center [127, 154] width 15 height 15
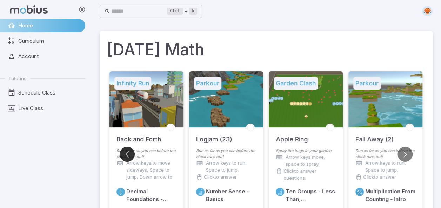
click at [125, 153] on button "Go to previous slide" at bounding box center [127, 154] width 15 height 15
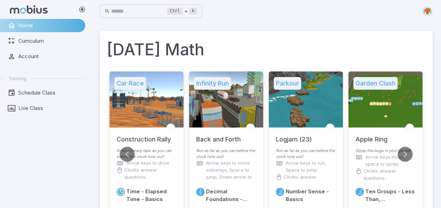
drag, startPoint x: 125, startPoint y: 153, endPoint x: 234, endPoint y: 192, distance: 115.3
click at [234, 192] on h6 "Decimal Foundations - Practice" at bounding box center [231, 195] width 50 height 15
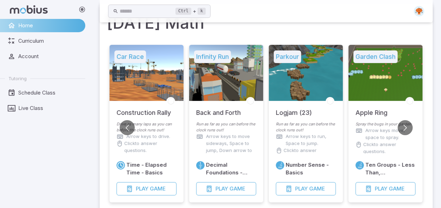
scroll to position [28, 0]
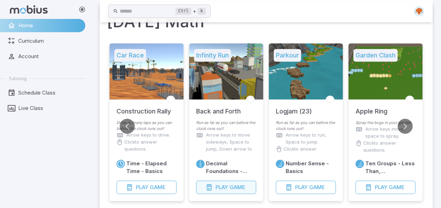
click at [240, 182] on button "Play Game" at bounding box center [226, 187] width 60 height 13
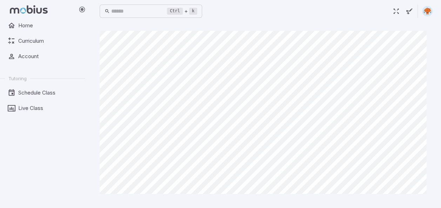
scroll to position [0, 0]
click at [25, 22] on span "Home" at bounding box center [49, 26] width 62 height 8
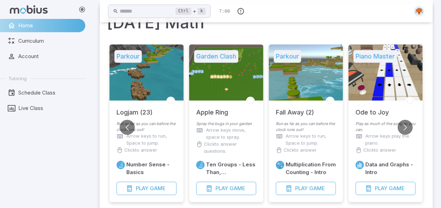
scroll to position [28, 0]
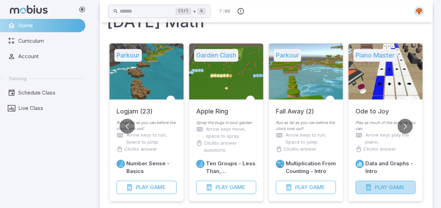
click at [399, 191] on span "Game" at bounding box center [397, 188] width 16 height 8
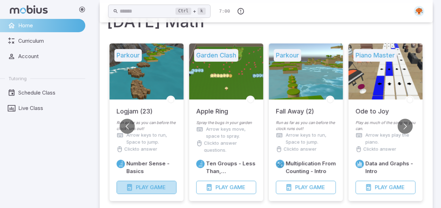
click at [148, 184] on span "Play" at bounding box center [142, 188] width 13 height 8
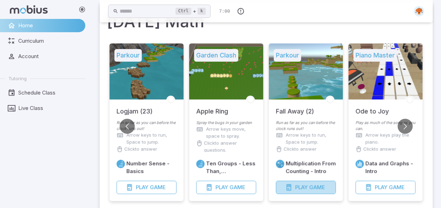
click at [313, 182] on button "Play Game" at bounding box center [306, 187] width 60 height 13
click at [129, 122] on button "Go to previous slide" at bounding box center [127, 126] width 15 height 15
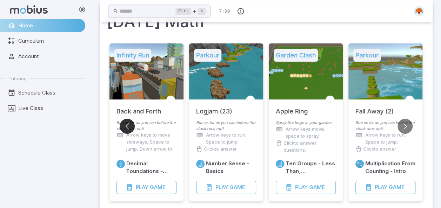
click at [129, 122] on button "Go to previous slide" at bounding box center [127, 126] width 15 height 15
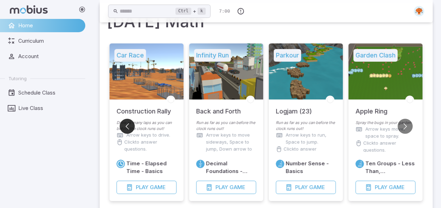
click at [129, 122] on button "Go to previous slide" at bounding box center [127, 126] width 15 height 15
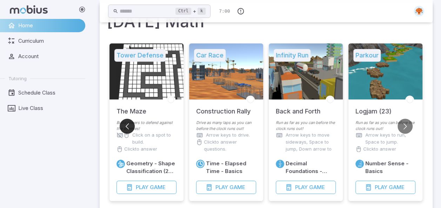
click at [129, 122] on button "Go to previous slide" at bounding box center [127, 126] width 15 height 15
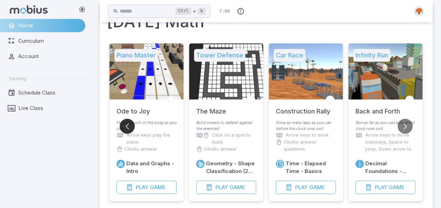
click at [129, 122] on button "Go to previous slide" at bounding box center [127, 126] width 15 height 15
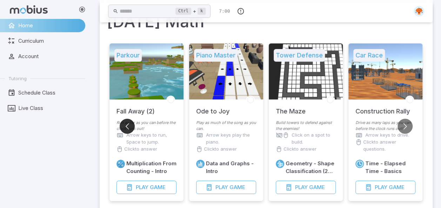
click at [129, 122] on button "Go to previous slide" at bounding box center [127, 126] width 15 height 15
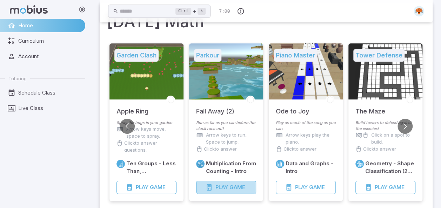
click at [228, 184] on span "Play" at bounding box center [221, 188] width 13 height 8
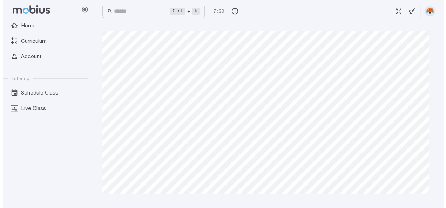
scroll to position [0, 0]
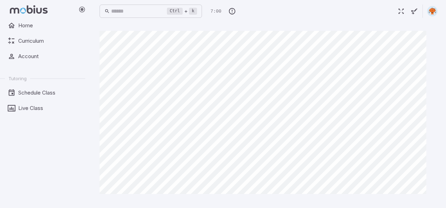
click at [433, 9] on img at bounding box center [432, 11] width 11 height 11
click at [437, 167] on div at bounding box center [269, 115] width 338 height 169
